Goal: Task Accomplishment & Management: Complete application form

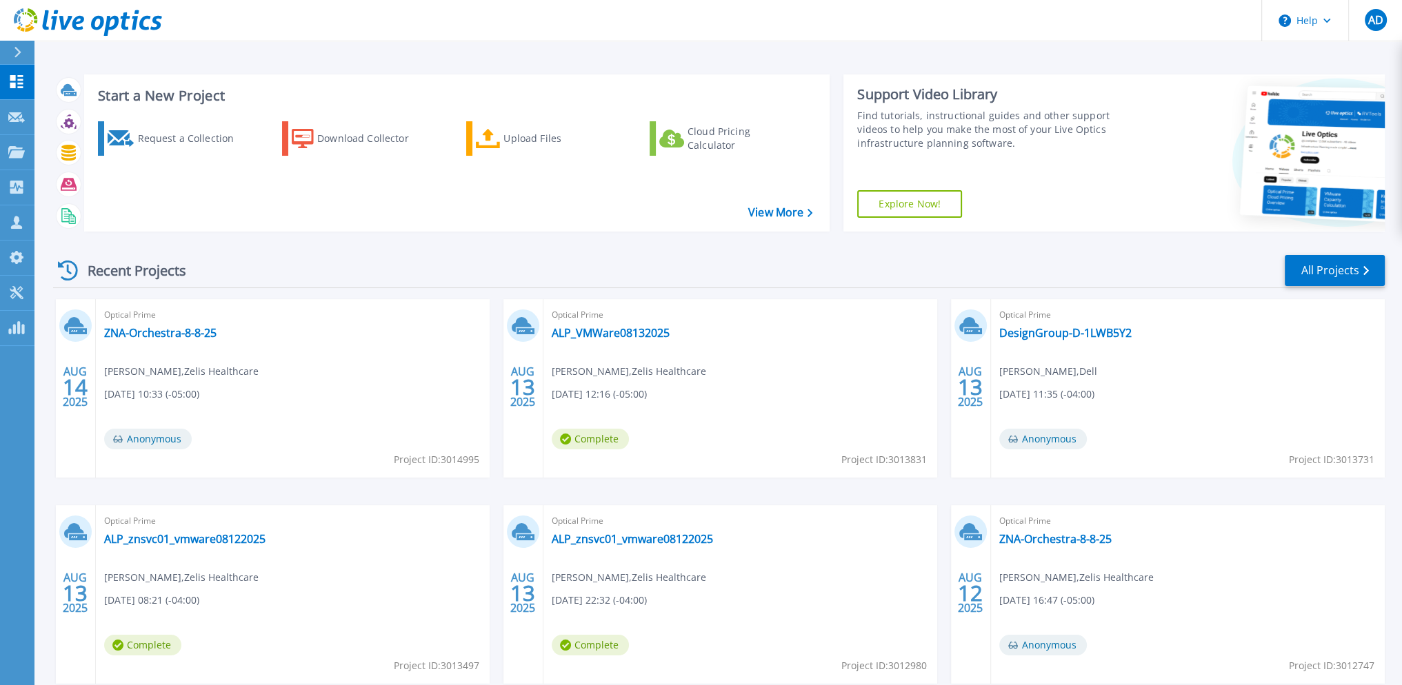
click at [409, 260] on div "Recent Projects All Projects" at bounding box center [719, 271] width 1332 height 34
click at [167, 137] on div "Request a Collection" at bounding box center [192, 139] width 110 height 28
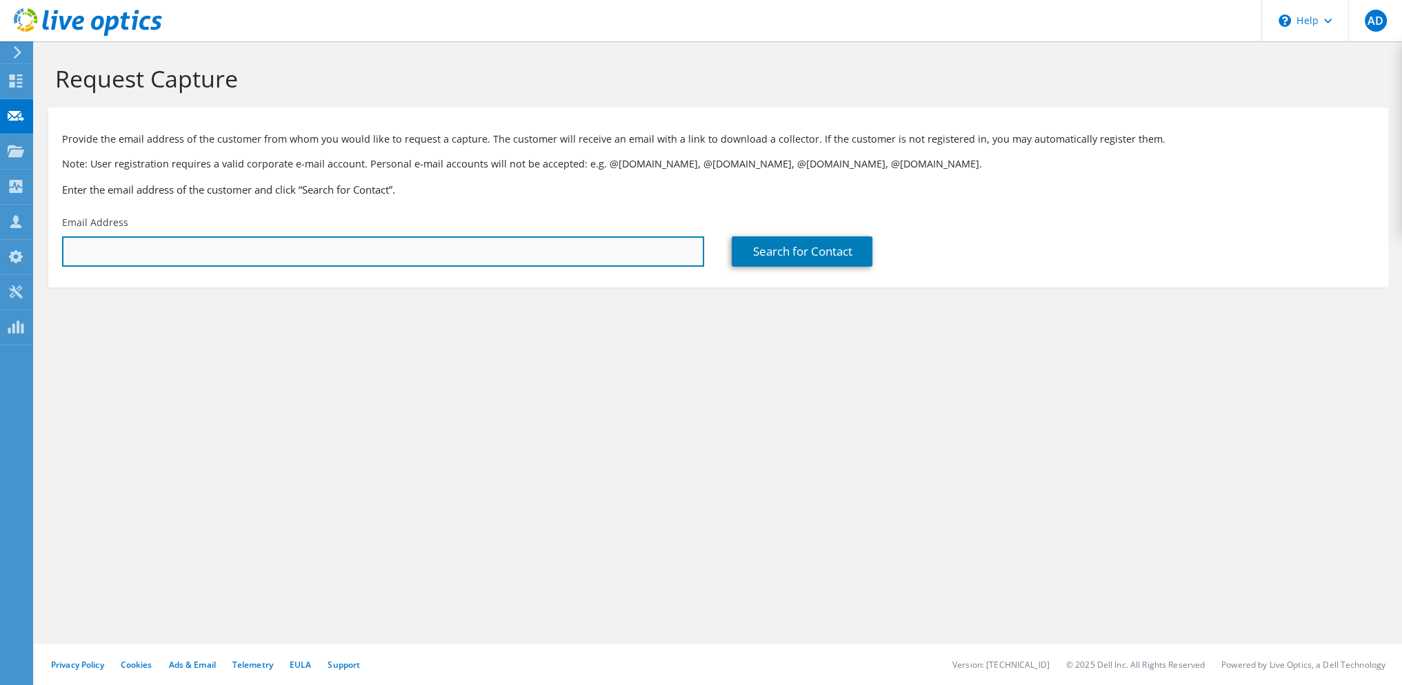
click at [188, 253] on input "text" at bounding box center [383, 252] width 642 height 30
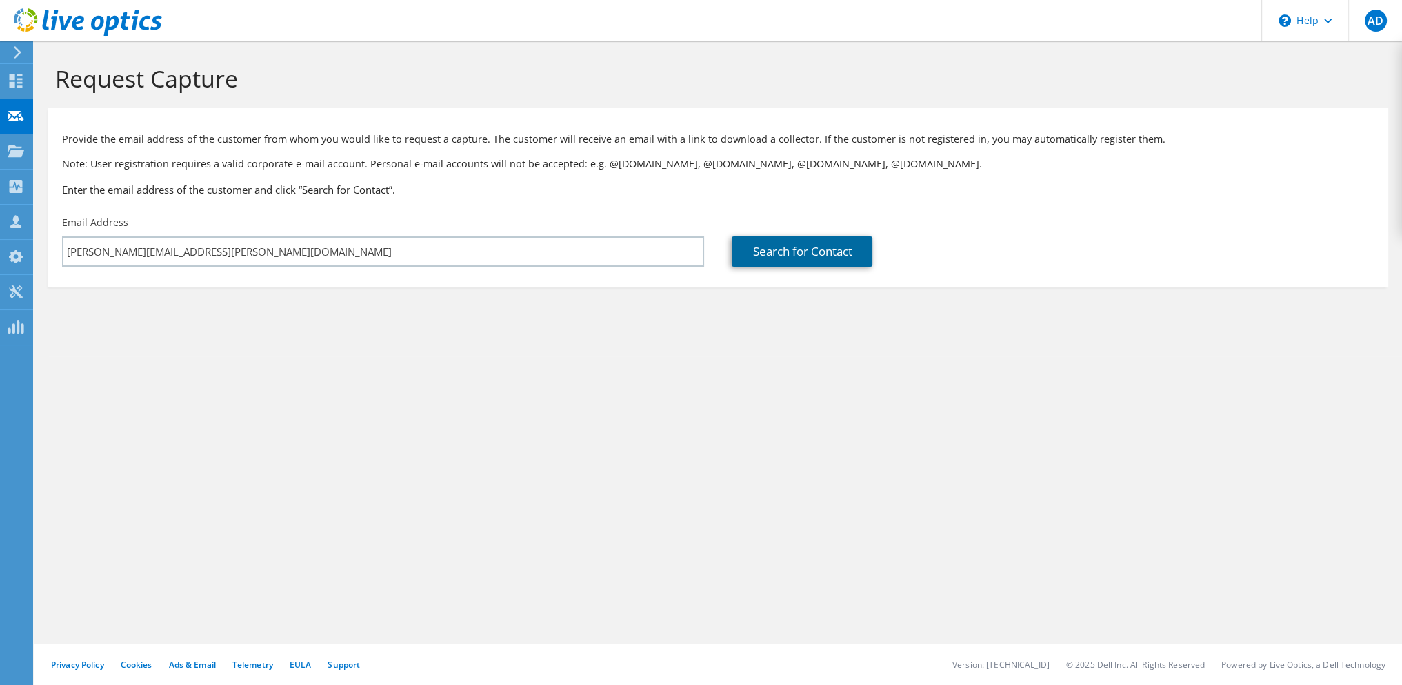
click at [808, 258] on link "Search for Contact" at bounding box center [802, 252] width 141 height 30
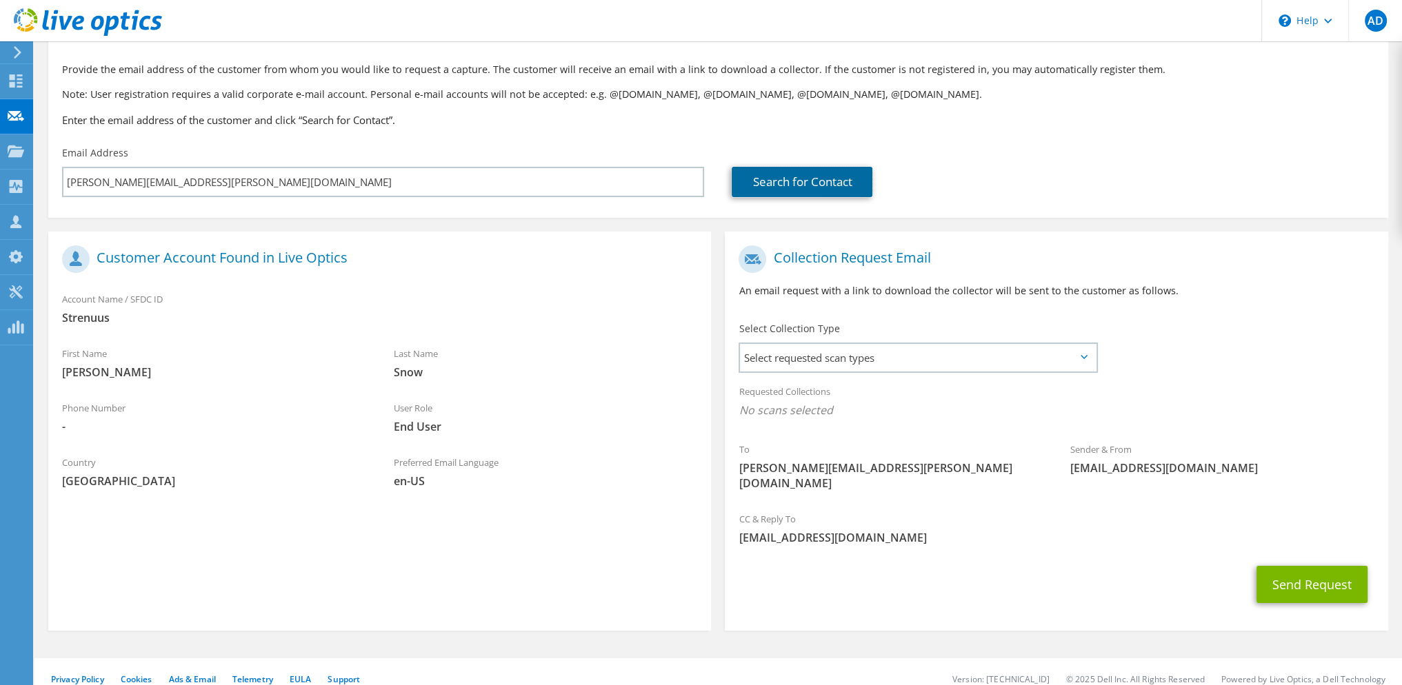
scroll to position [69, 0]
click at [579, 123] on h3 "Enter the email address of the customer and click “Search for Contact”." at bounding box center [718, 120] width 1312 height 15
click at [723, 138] on div "Provide the email address of the customer from whom you would like to request a…" at bounding box center [718, 93] width 1340 height 94
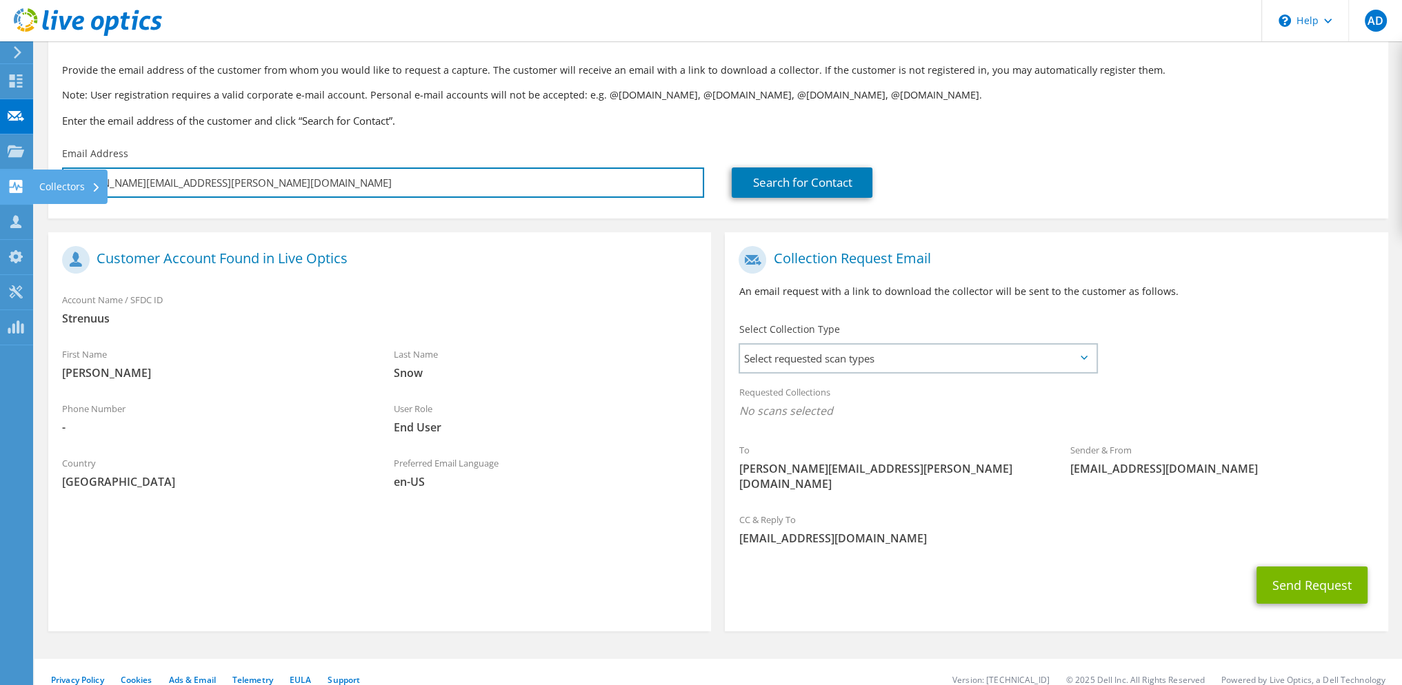
drag, startPoint x: 184, startPoint y: 187, endPoint x: 21, endPoint y: 180, distance: 162.9
click at [21, 180] on div "AD Partner Team Member Aaron Dunn adunn@redesign-group.com redesign My Profile …" at bounding box center [701, 316] width 1402 height 770
click at [179, 187] on input "chad.snow@zelis.com" at bounding box center [383, 183] width 642 height 30
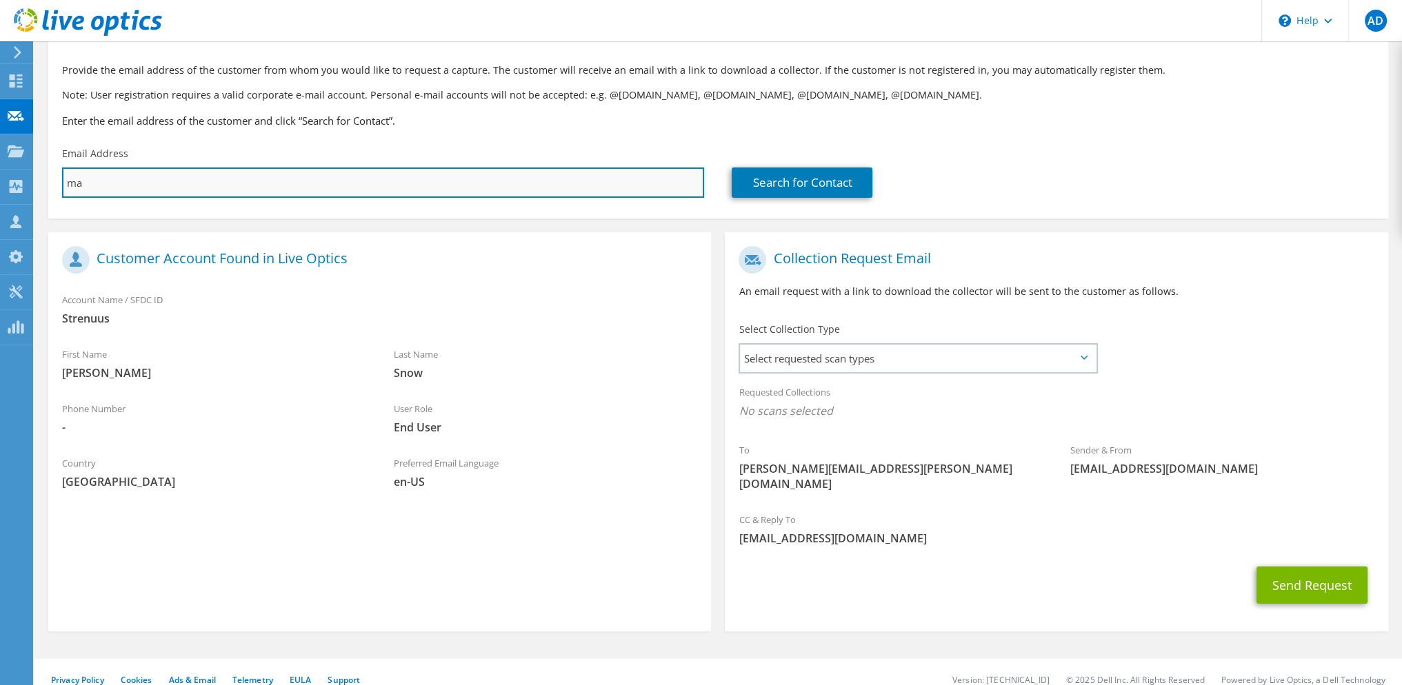
scroll to position [0, 0]
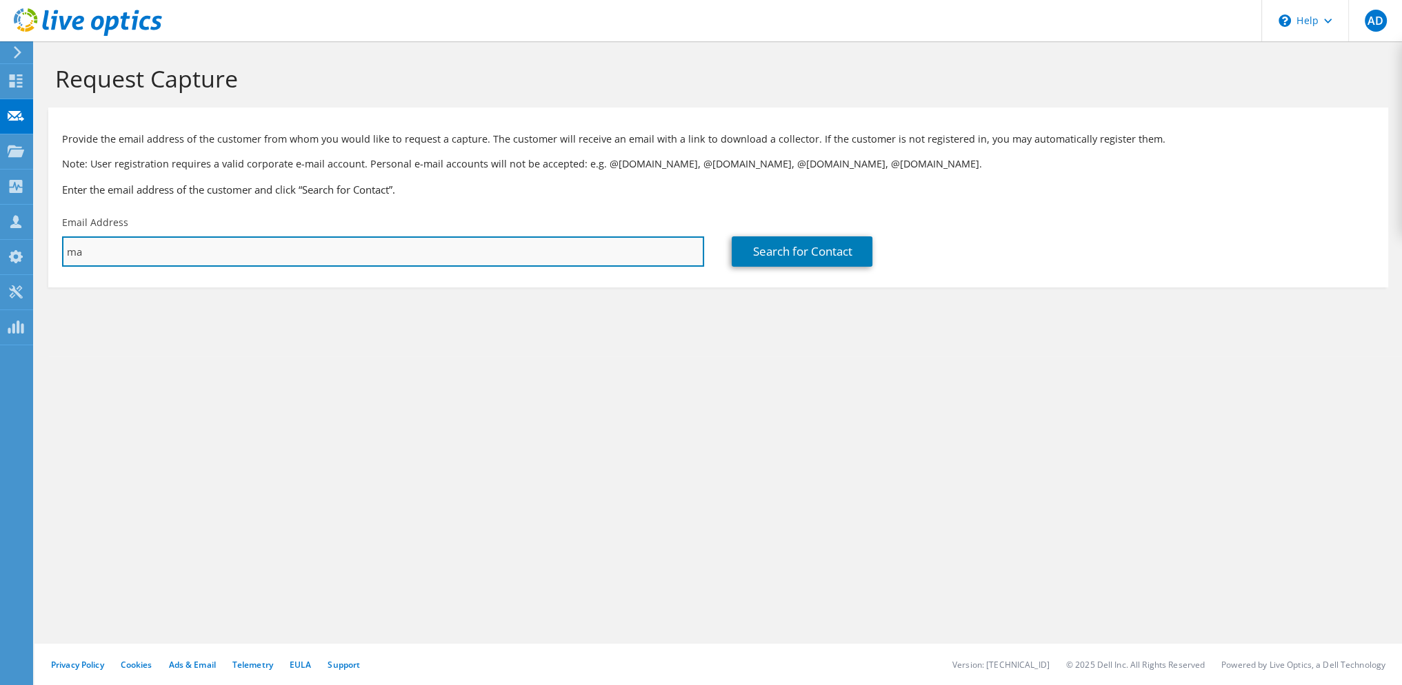
type input "m"
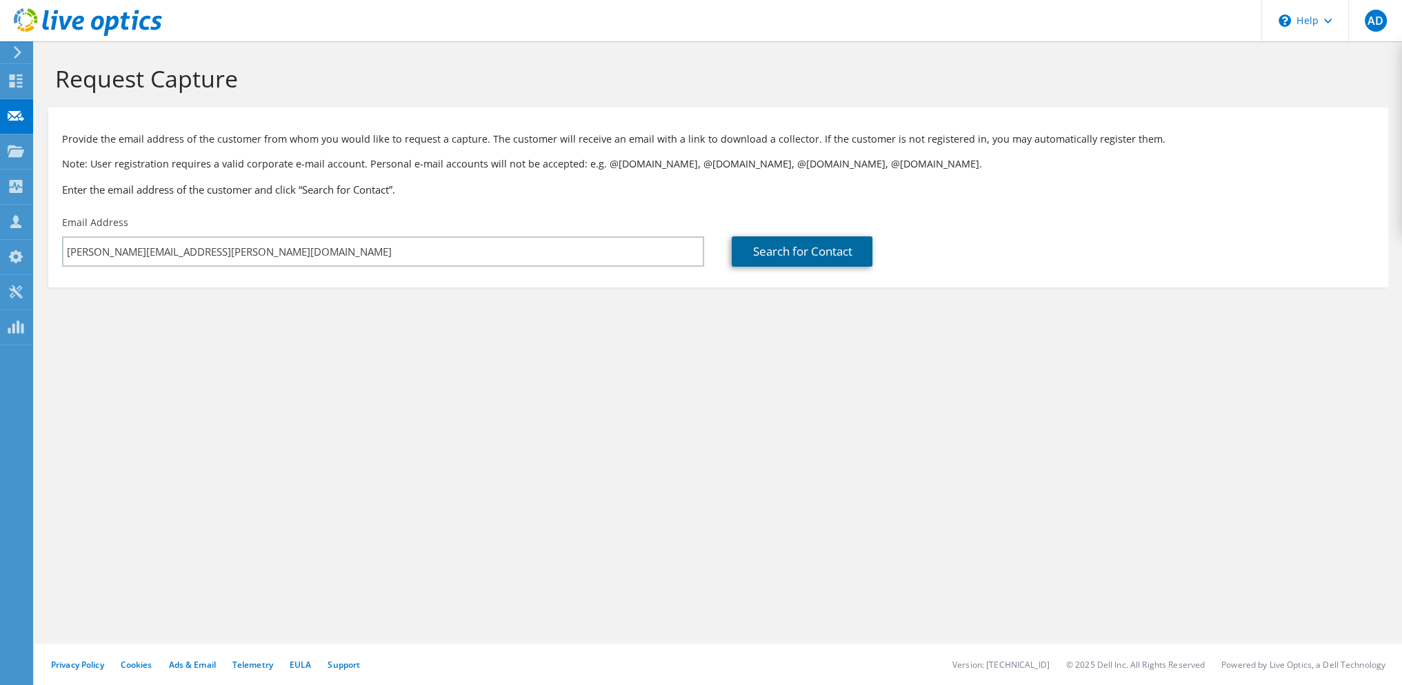
click at [782, 248] on link "Search for Contact" at bounding box center [802, 252] width 141 height 30
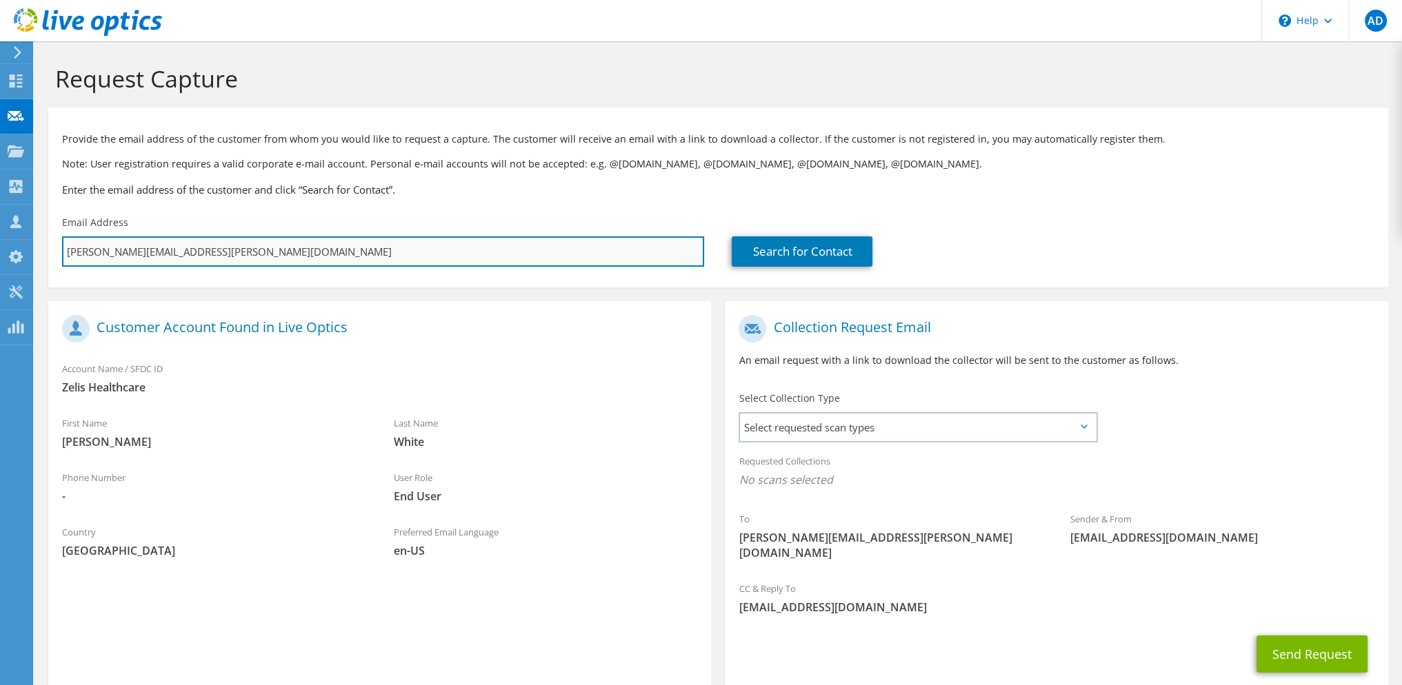
drag, startPoint x: 199, startPoint y: 254, endPoint x: 63, endPoint y: 257, distance: 135.9
click at [63, 257] on input "joshua.white@zelis.com" at bounding box center [383, 252] width 642 height 30
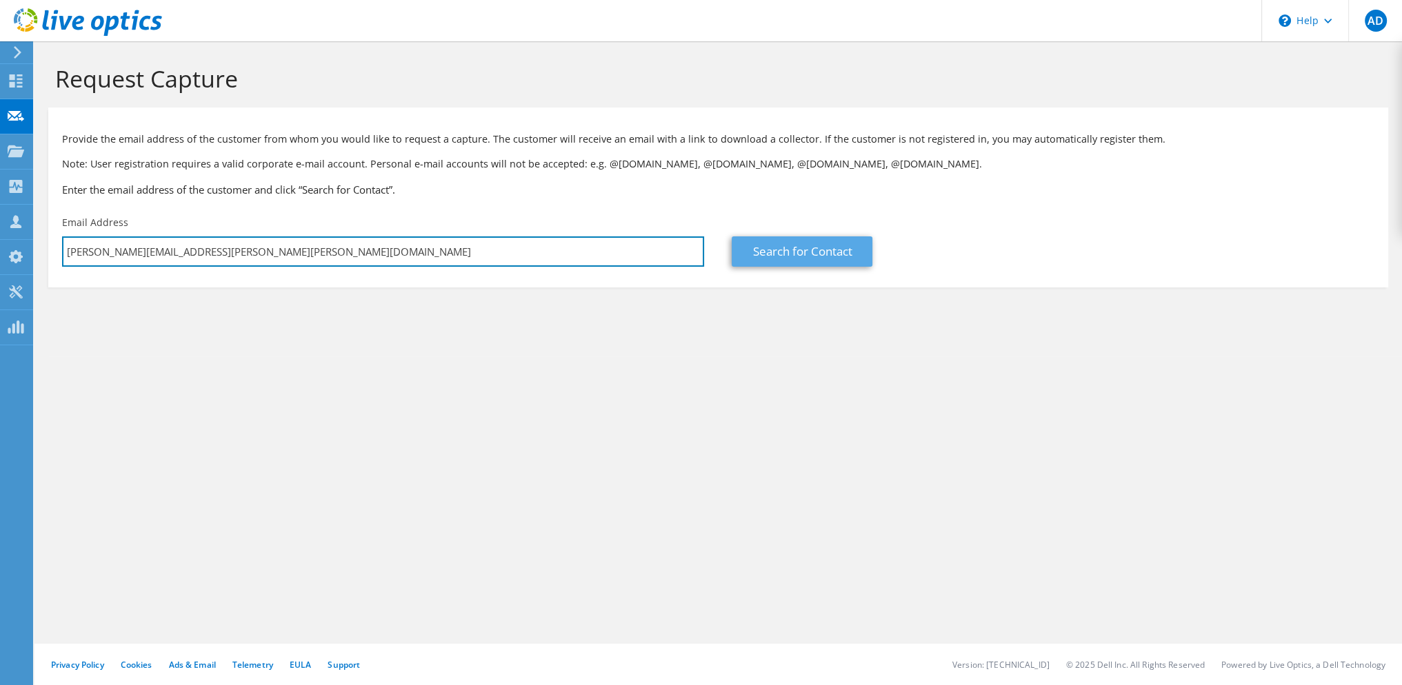
type input "matt.rajczak@zelis.com"
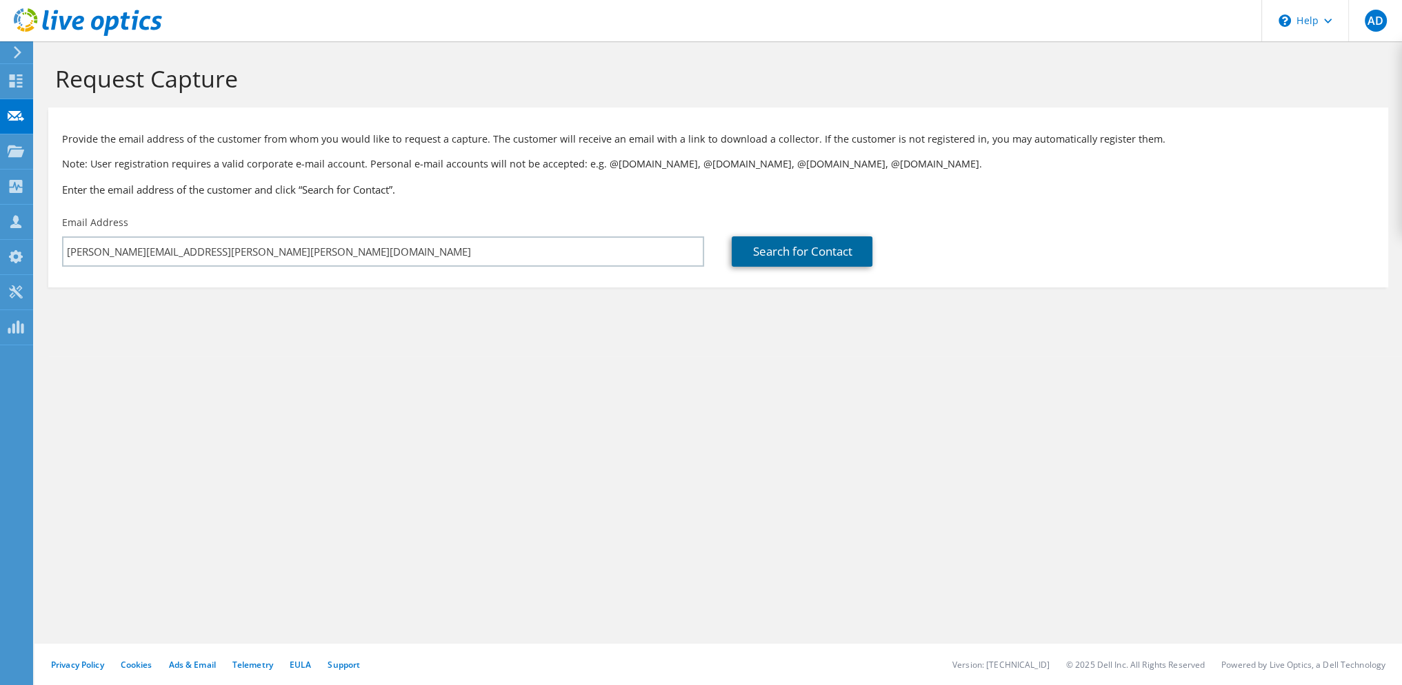
click at [841, 245] on link "Search for Contact" at bounding box center [802, 252] width 141 height 30
